Goal: Use online tool/utility: Utilize a website feature to perform a specific function

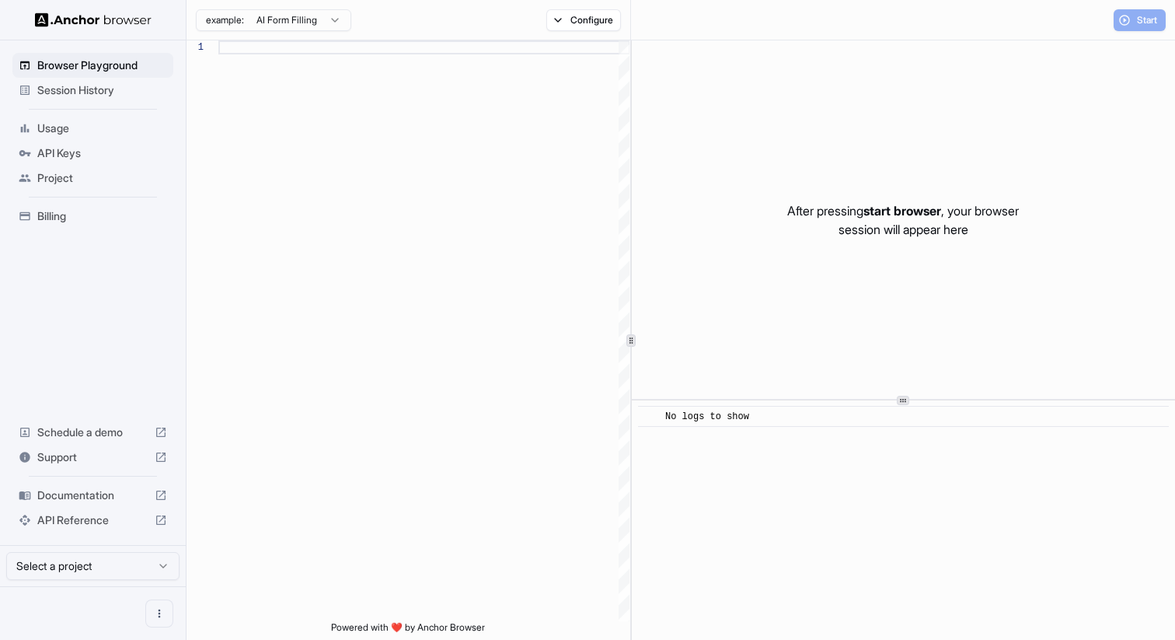
scroll to position [140, 0]
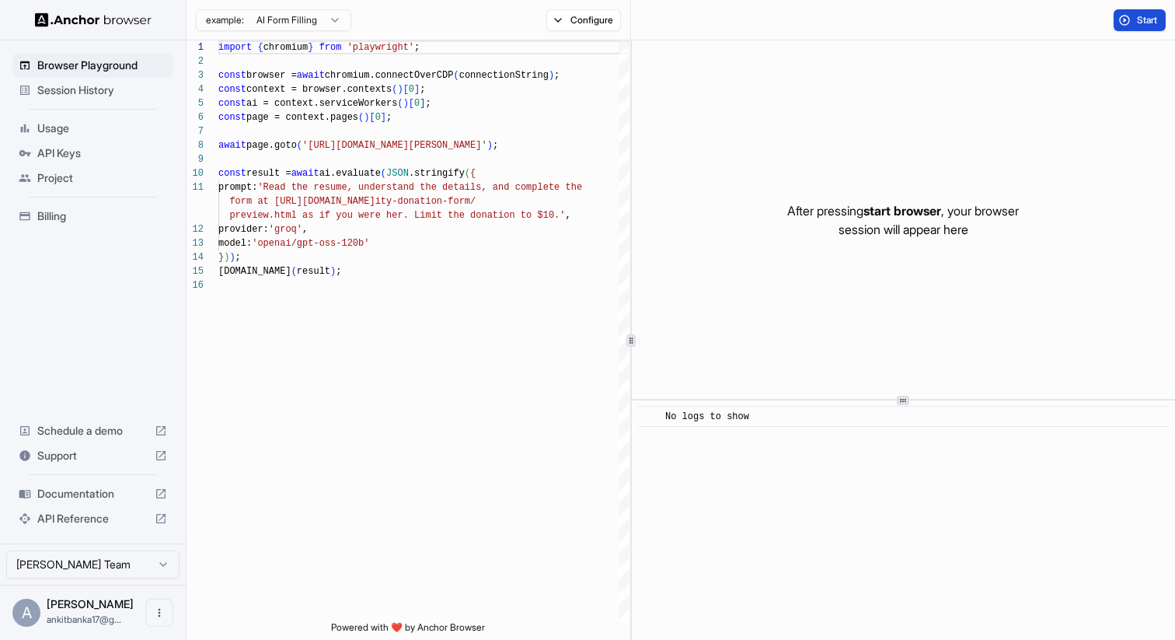
click at [1150, 22] on span "Start" at bounding box center [1148, 20] width 22 height 12
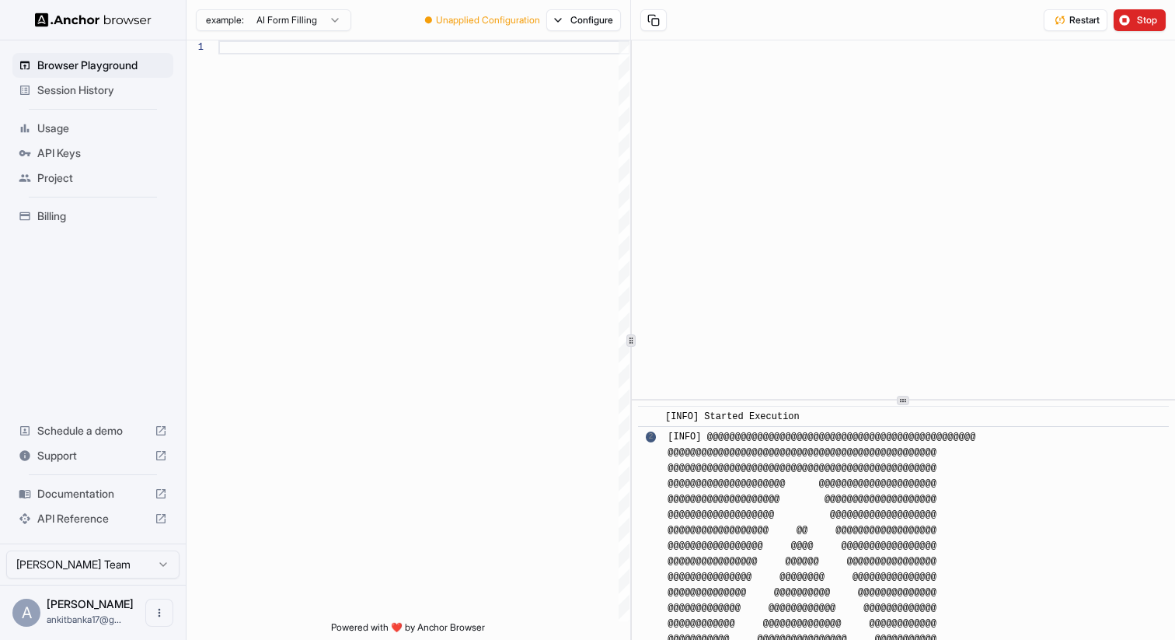
scroll to position [247, 0]
